Goal: Navigation & Orientation: Find specific page/section

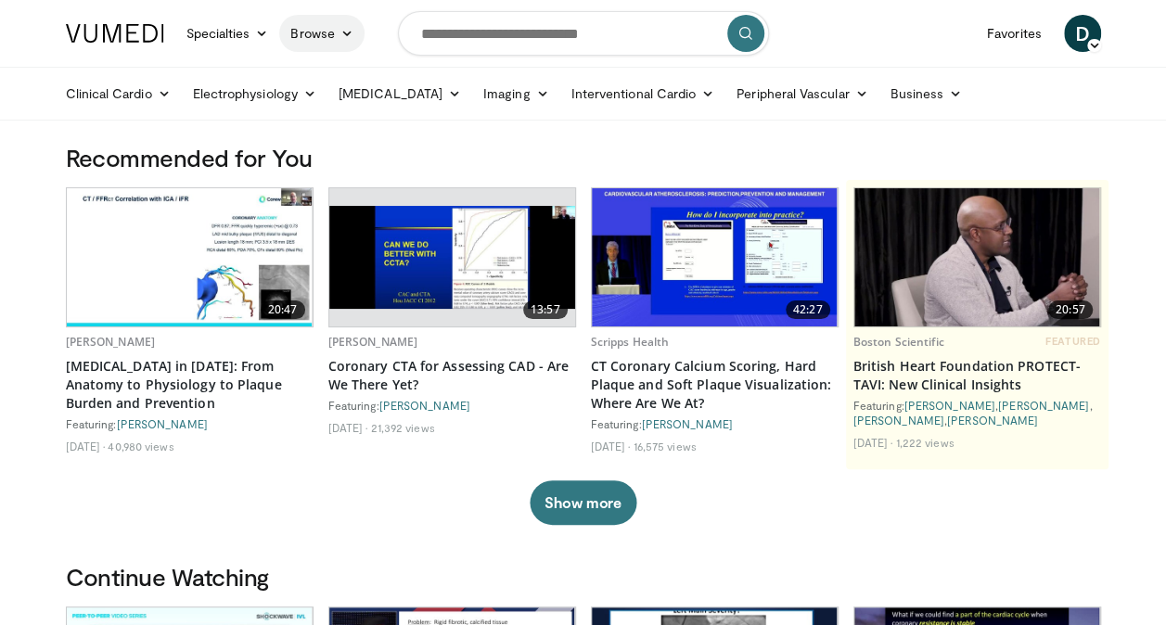
click at [346, 30] on icon at bounding box center [346, 33] width 13 height 13
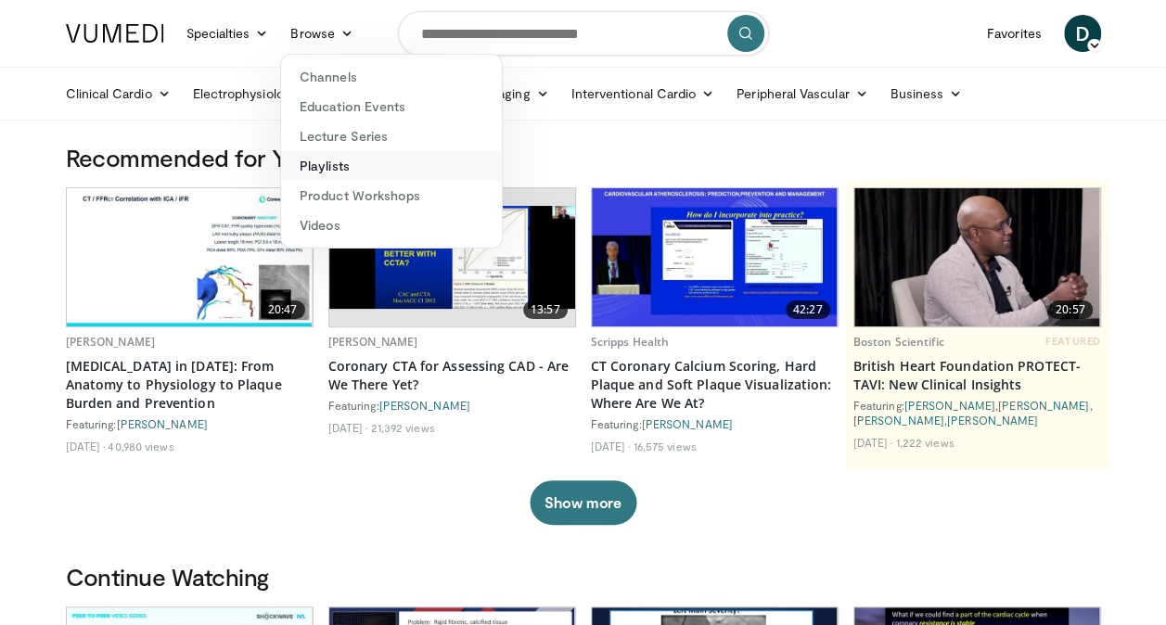
click at [318, 160] on link "Playlists" at bounding box center [391, 166] width 221 height 30
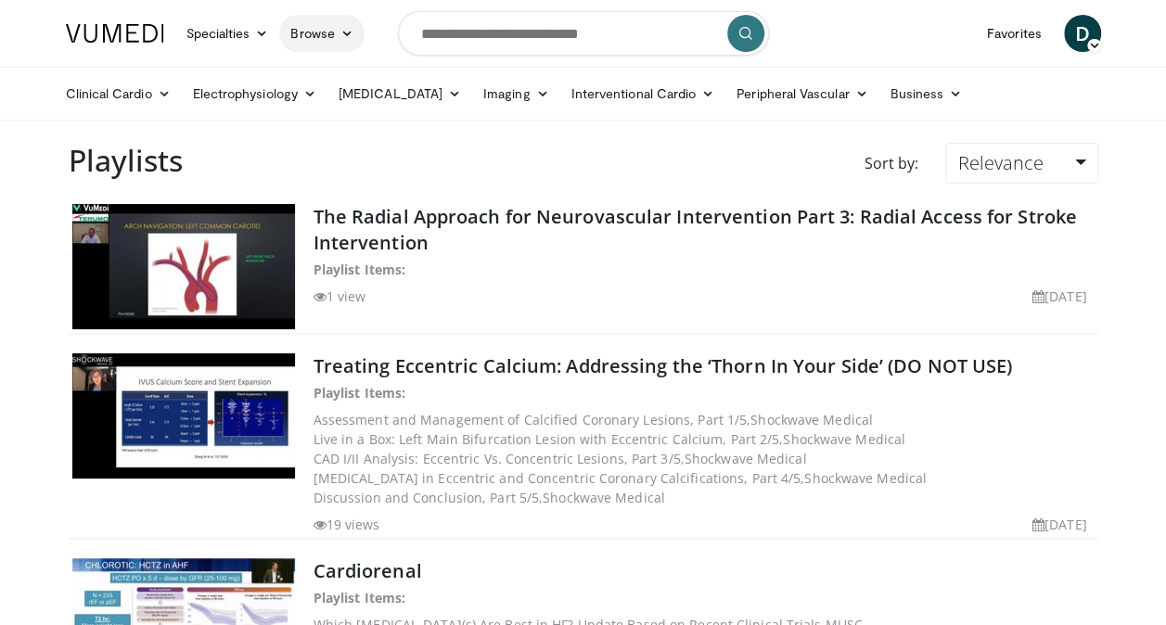
click at [343, 34] on icon at bounding box center [346, 33] width 13 height 13
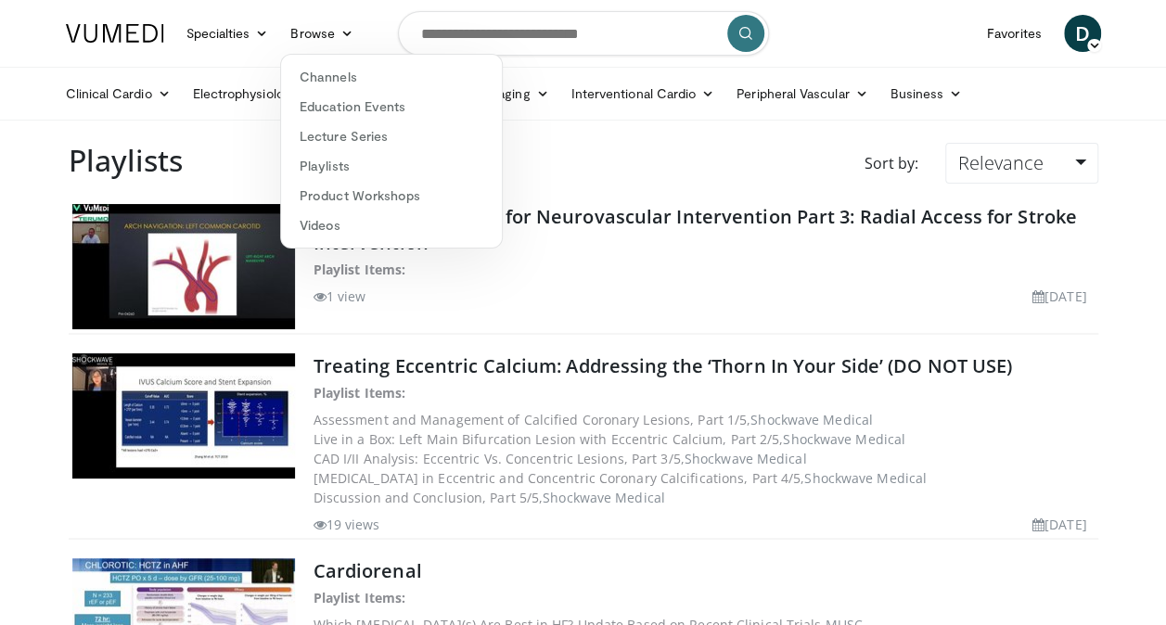
click at [1085, 32] on span "D" at bounding box center [1082, 33] width 37 height 37
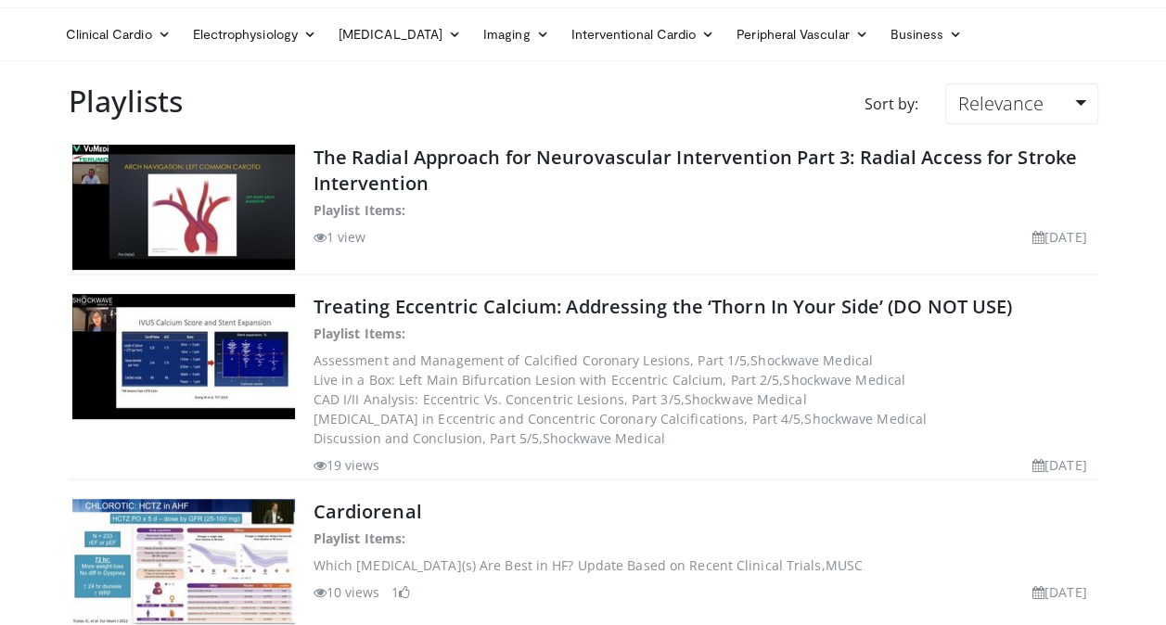
scroll to position [56, 0]
